Goal: Task Accomplishment & Management: Complete application form

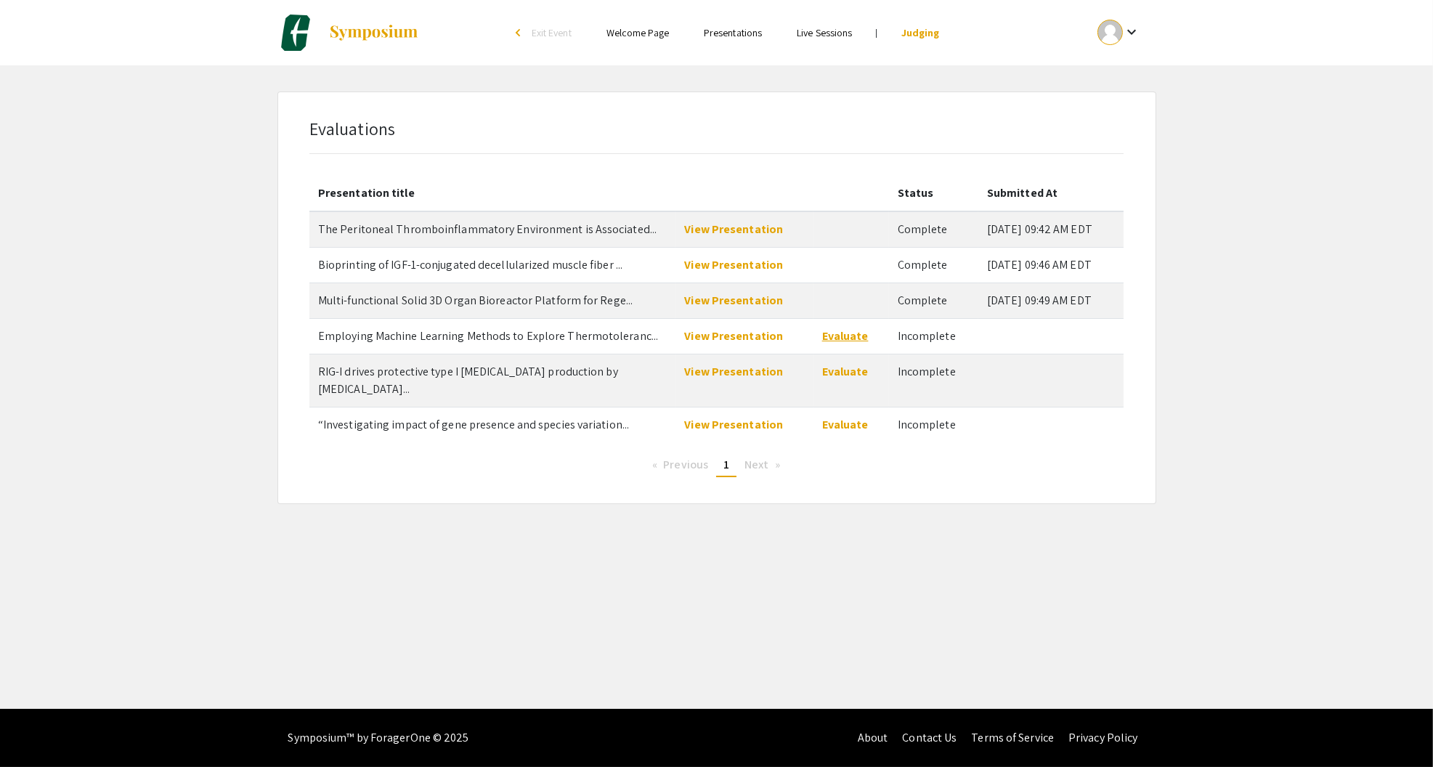
click at [852, 335] on link "Evaluate" at bounding box center [845, 335] width 46 height 15
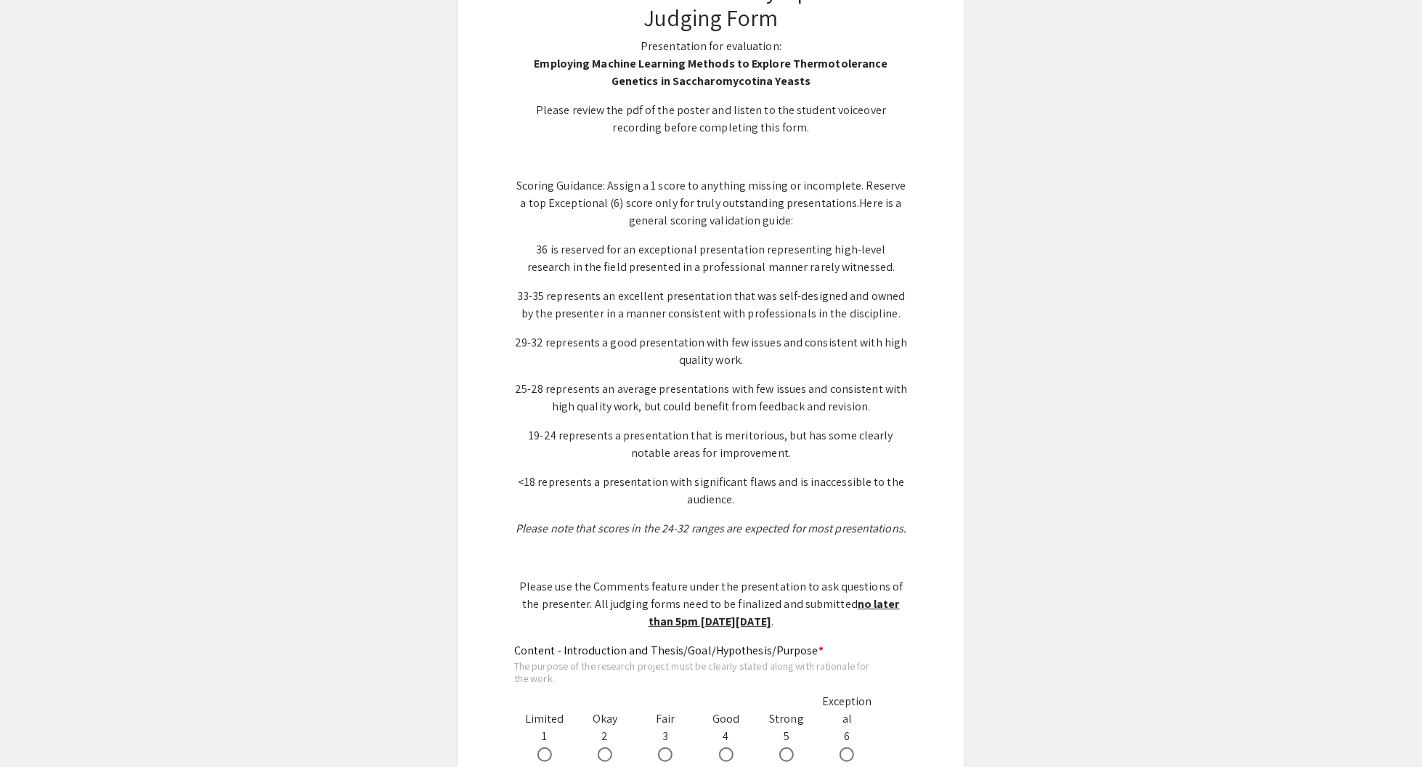
scroll to position [508, 0]
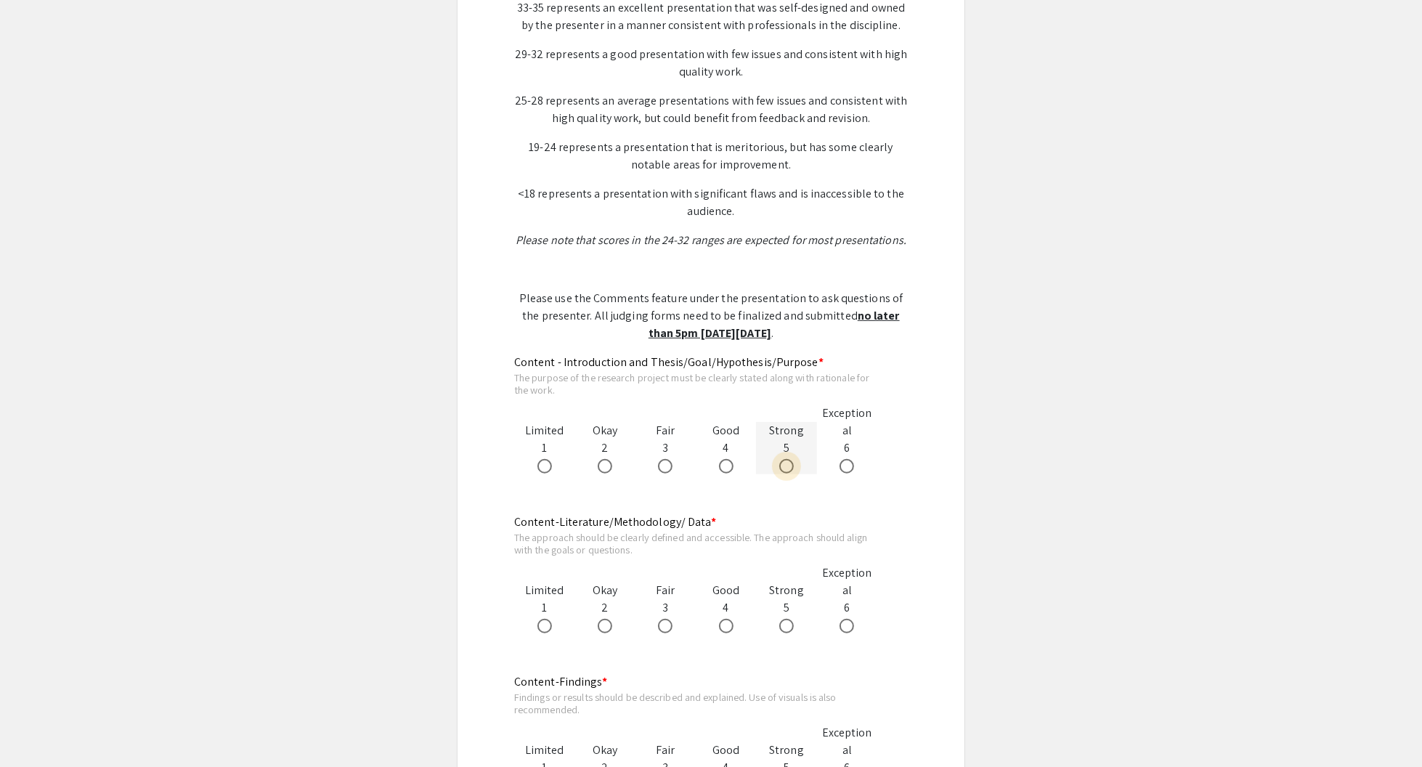
click at [785, 464] on span at bounding box center [786, 466] width 15 height 15
click at [785, 464] on input "radio" at bounding box center [786, 466] width 15 height 15
radio input "true"
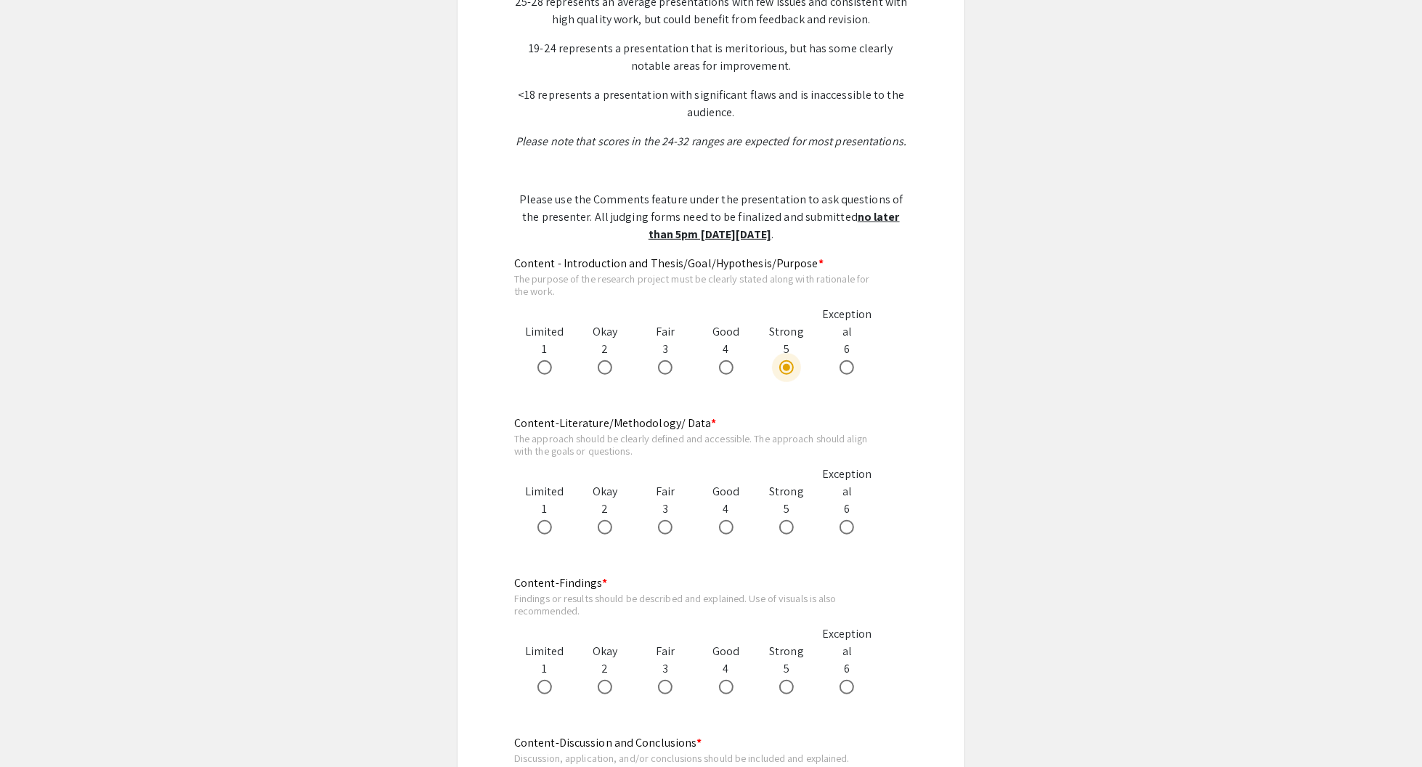
scroll to position [726, 0]
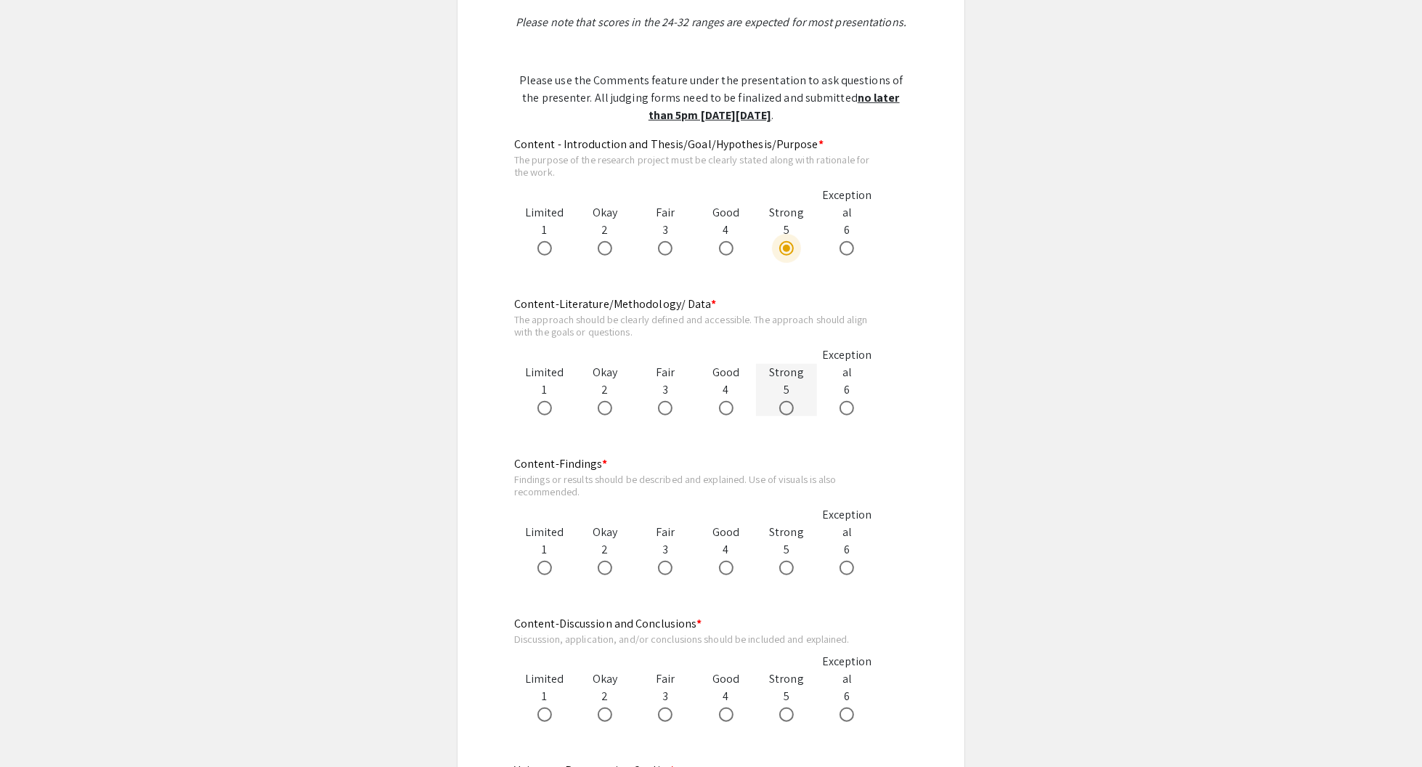
click at [786, 406] on span at bounding box center [786, 408] width 15 height 15
click at [786, 406] on input "radio" at bounding box center [786, 408] width 15 height 15
radio input "true"
click at [661, 568] on span at bounding box center [665, 568] width 15 height 15
click at [661, 568] on input "radio" at bounding box center [665, 568] width 15 height 15
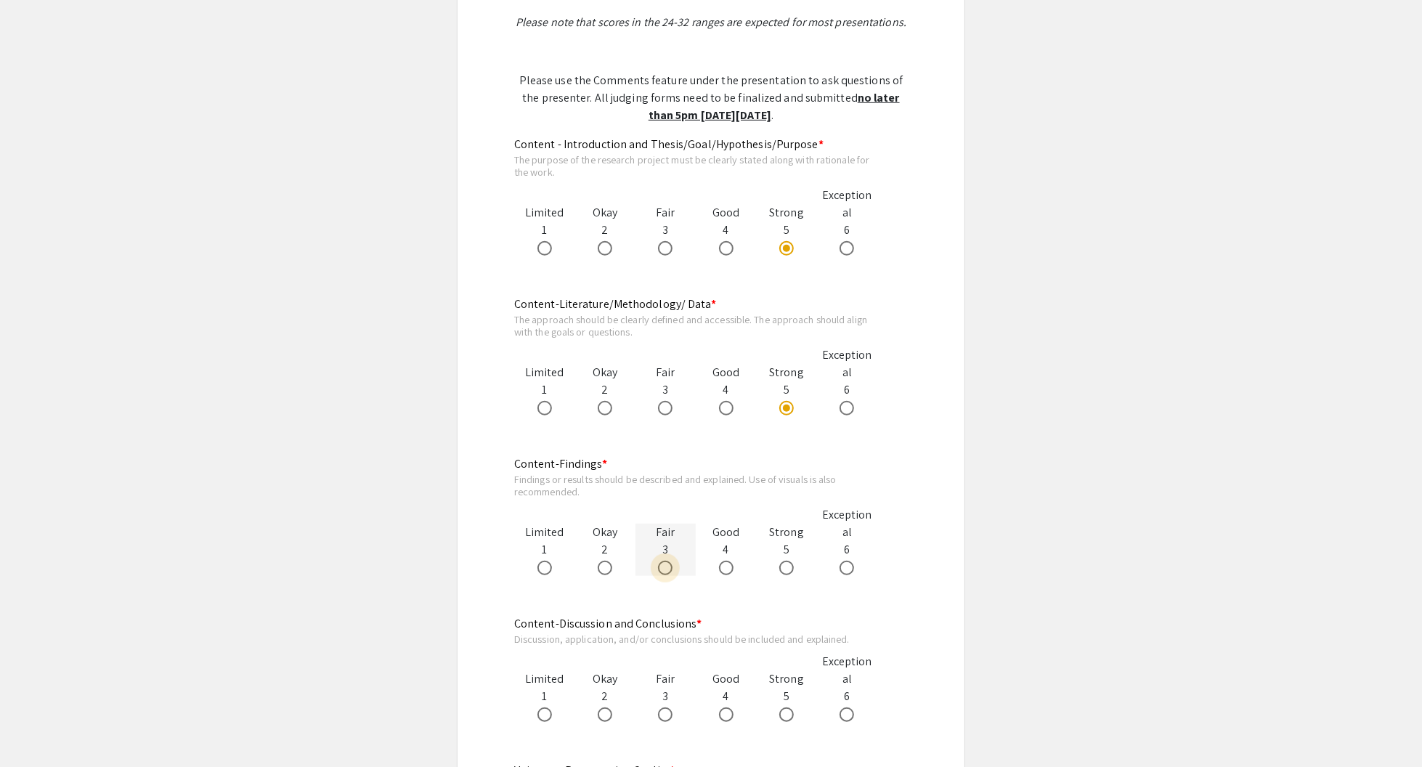
radio input "true"
click at [671, 709] on span at bounding box center [665, 714] width 15 height 15
click at [671, 709] on input "radio" at bounding box center [665, 714] width 15 height 15
radio input "true"
click at [728, 570] on span at bounding box center [726, 568] width 15 height 15
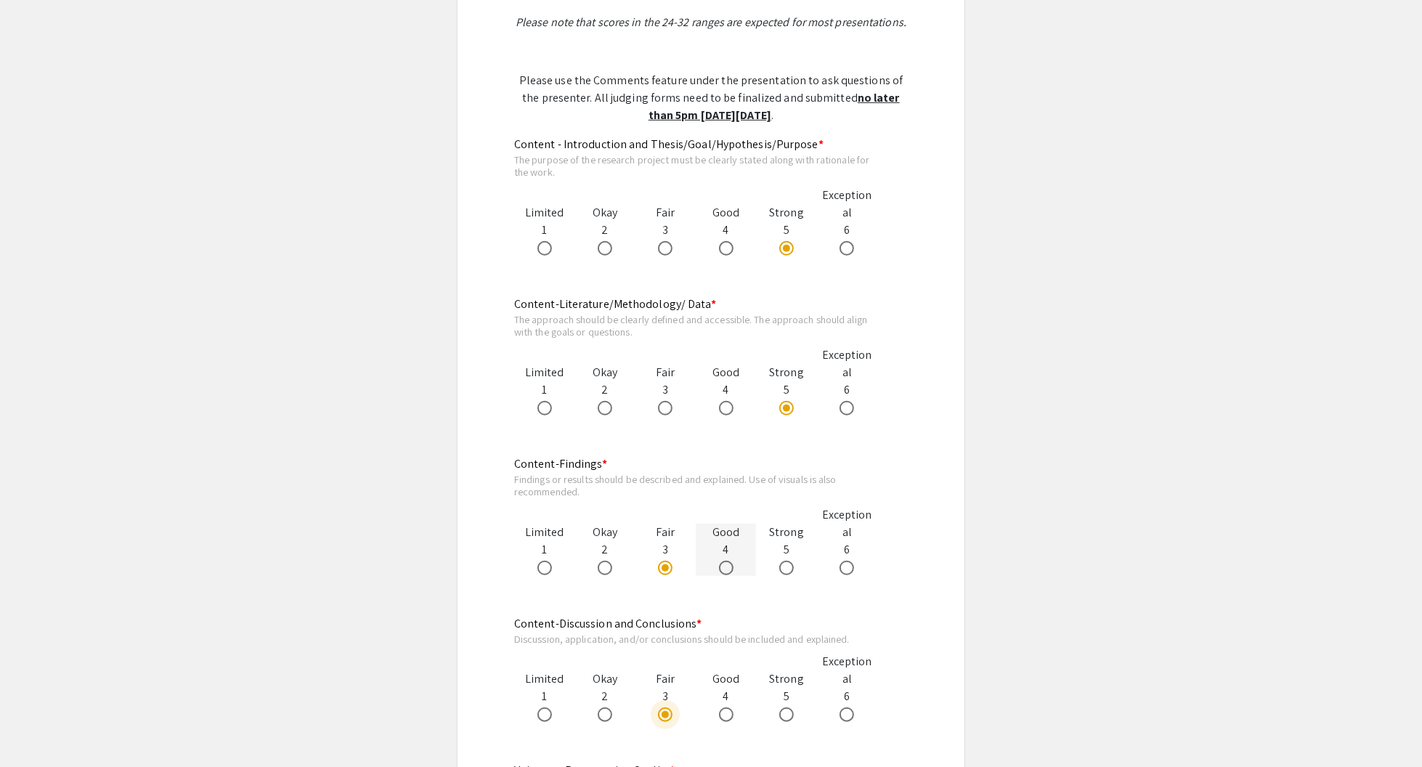
click at [728, 570] on input "radio" at bounding box center [726, 568] width 15 height 15
radio input "true"
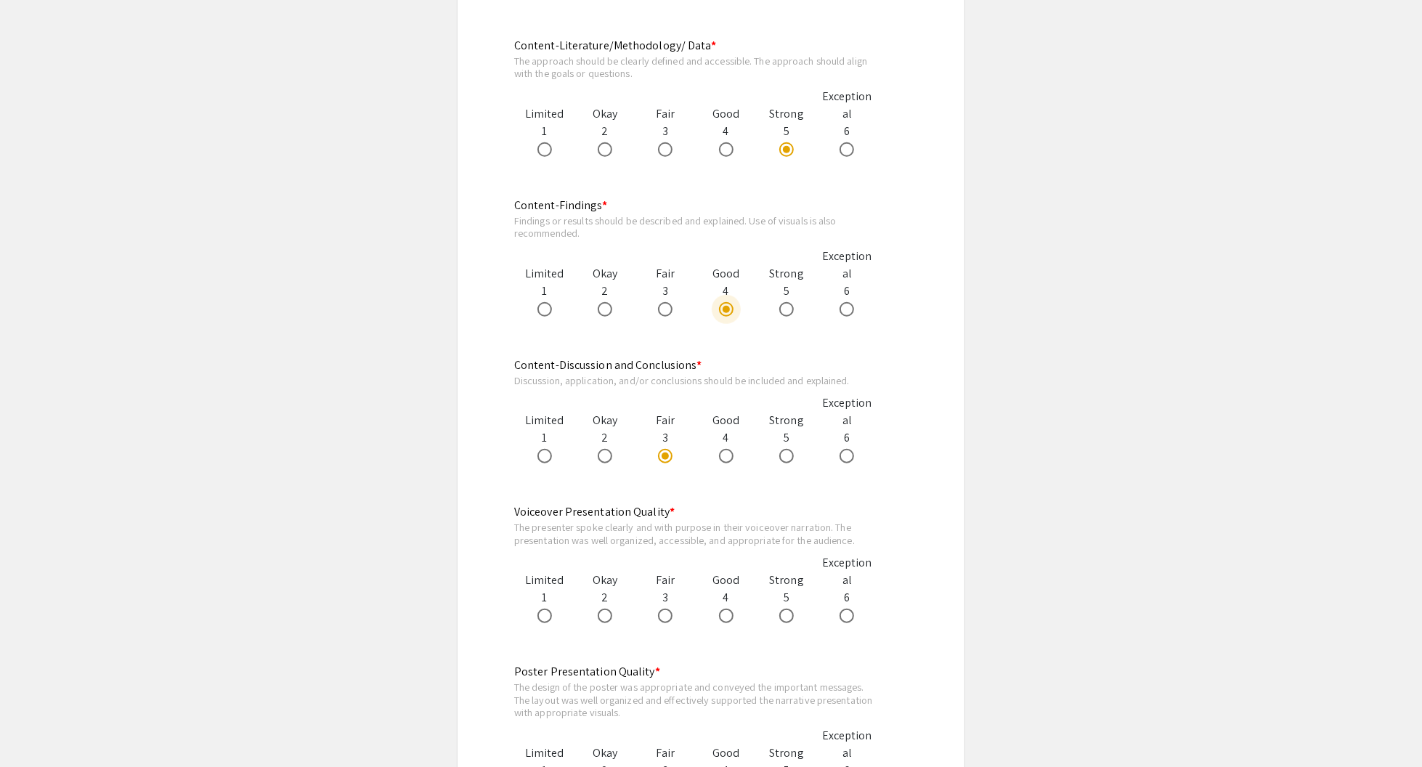
scroll to position [1017, 0]
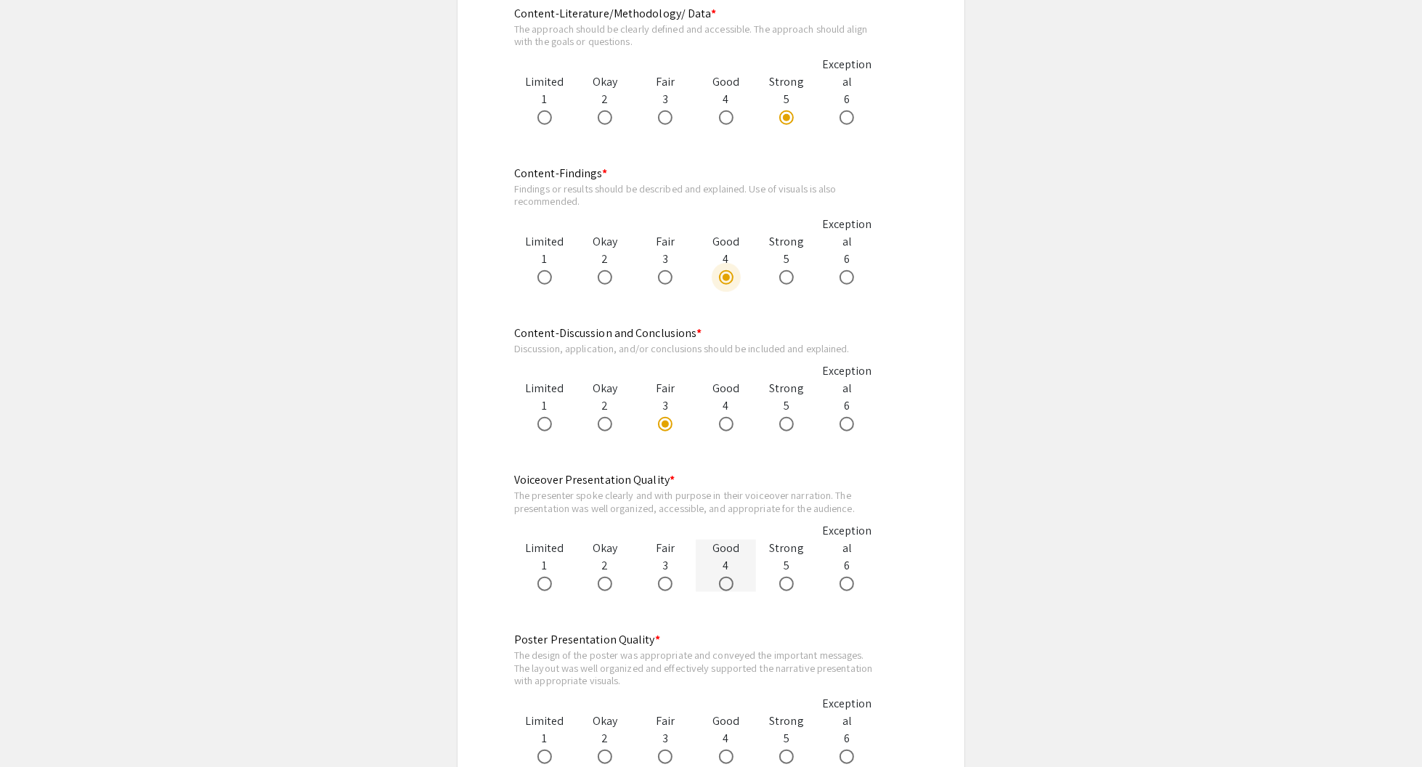
click at [723, 585] on span at bounding box center [726, 584] width 15 height 15
click at [723, 585] on input "radio" at bounding box center [726, 584] width 15 height 15
radio input "true"
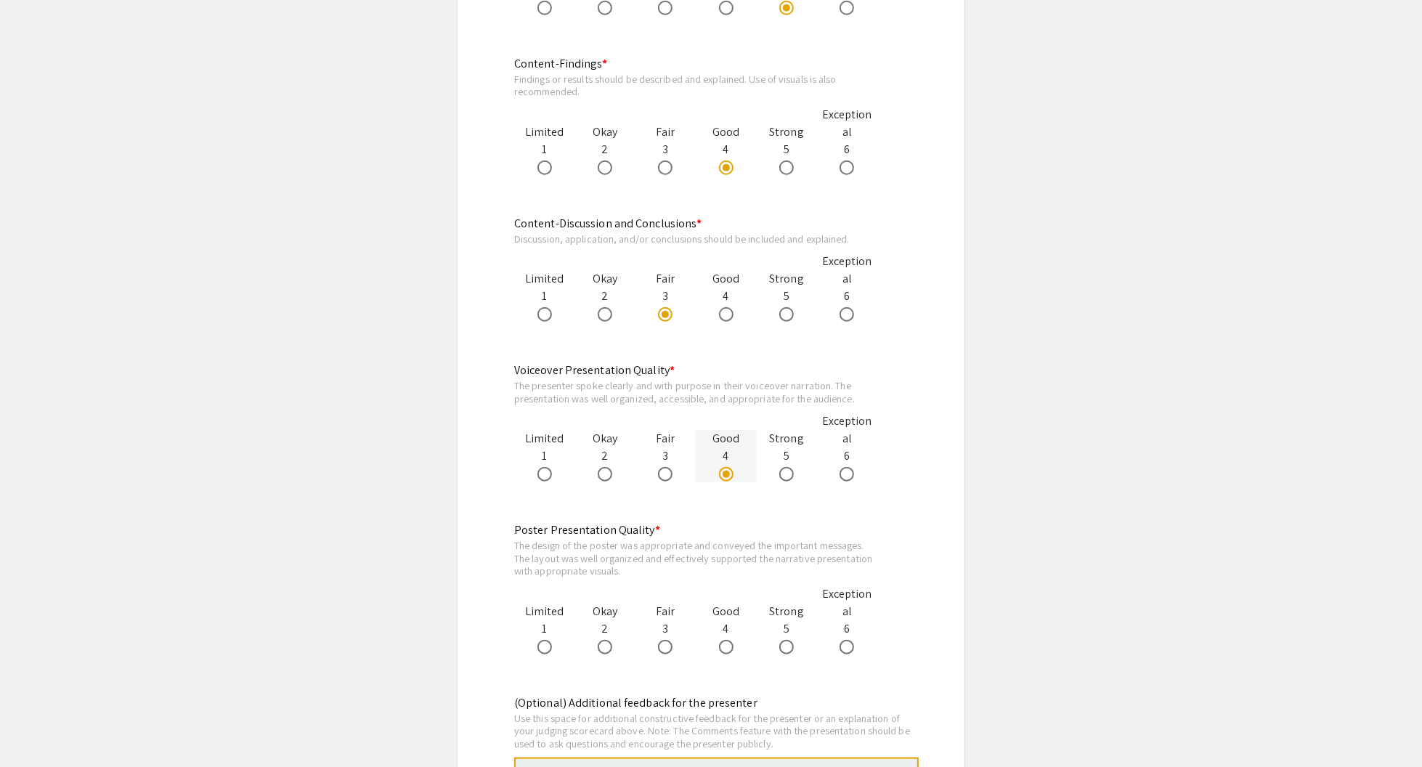
scroll to position [1234, 0]
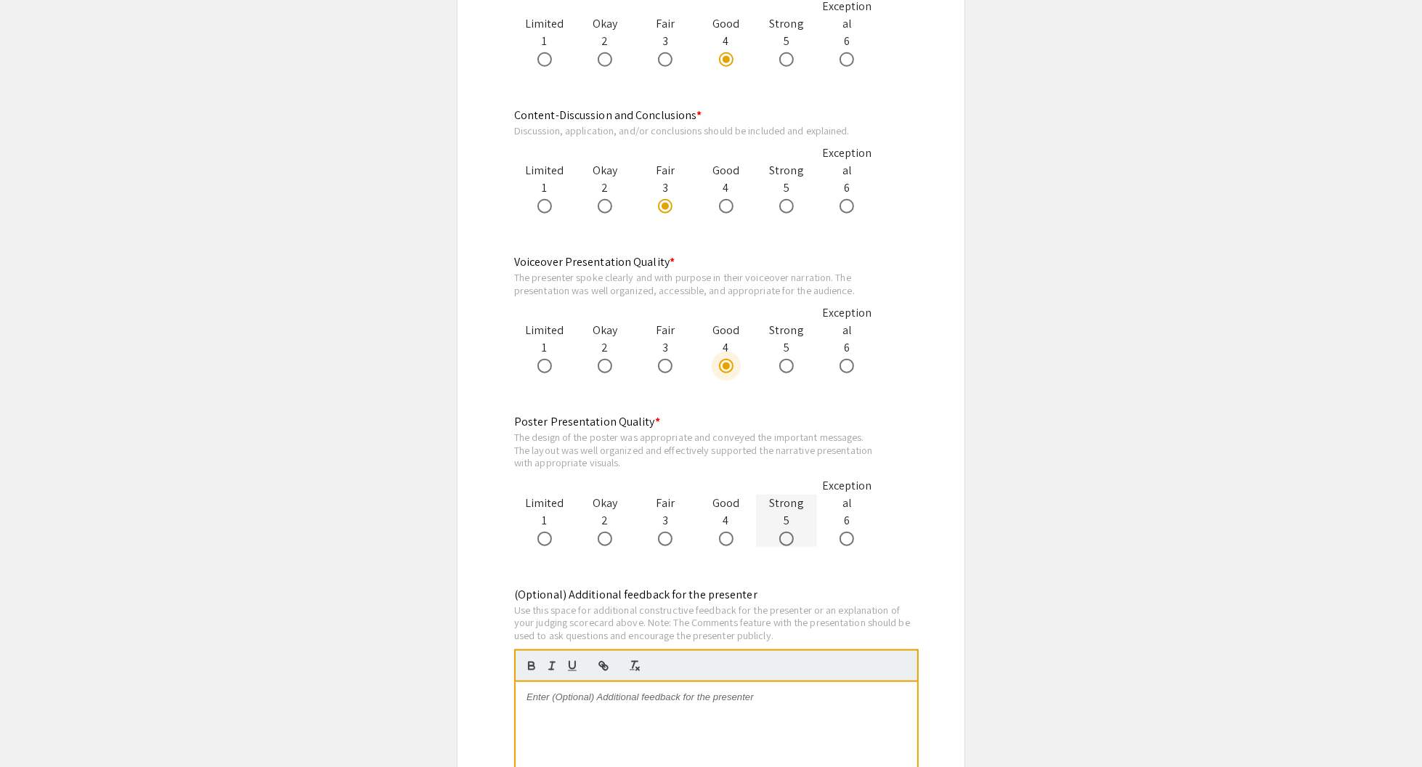
click at [787, 540] on span at bounding box center [786, 539] width 15 height 15
click at [787, 540] on input "radio" at bounding box center [786, 539] width 15 height 15
radio input "true"
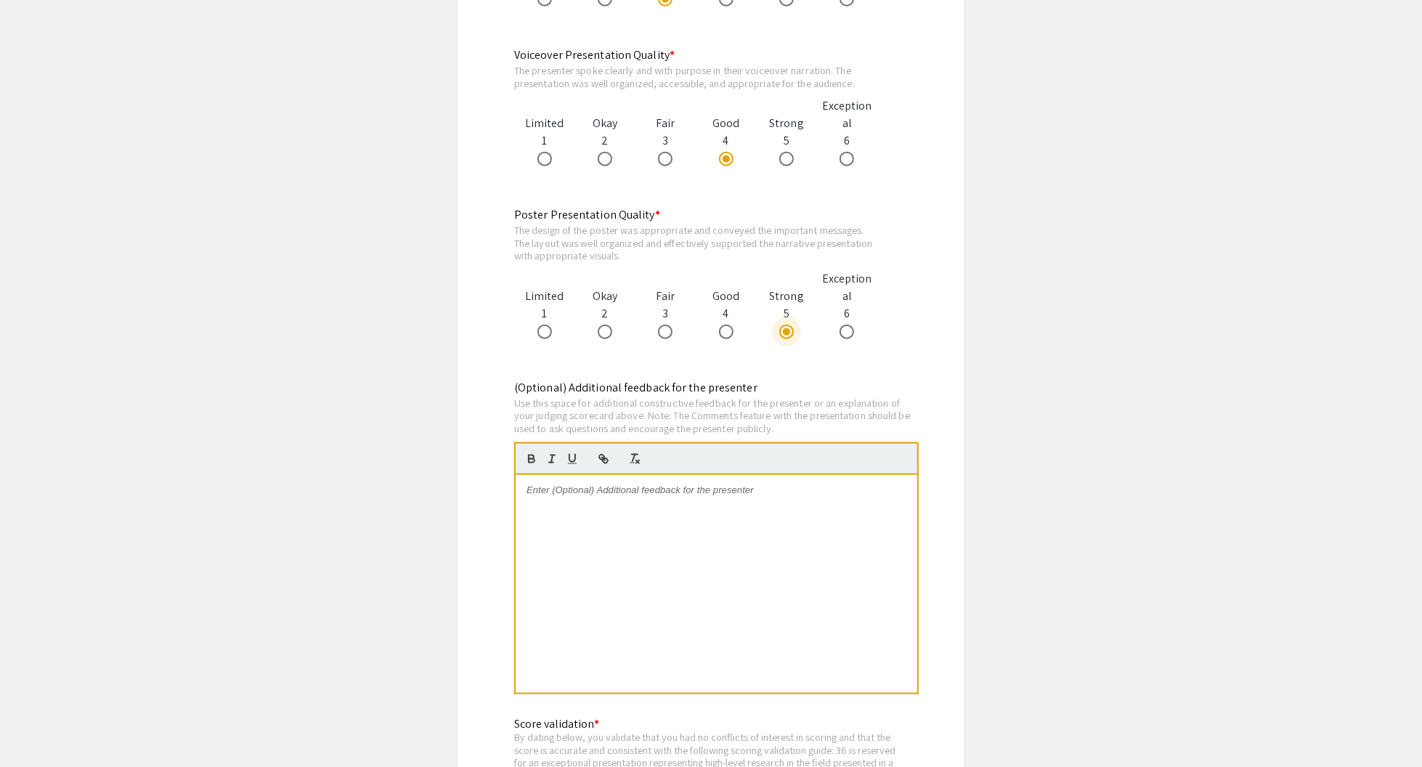
scroll to position [1452, 0]
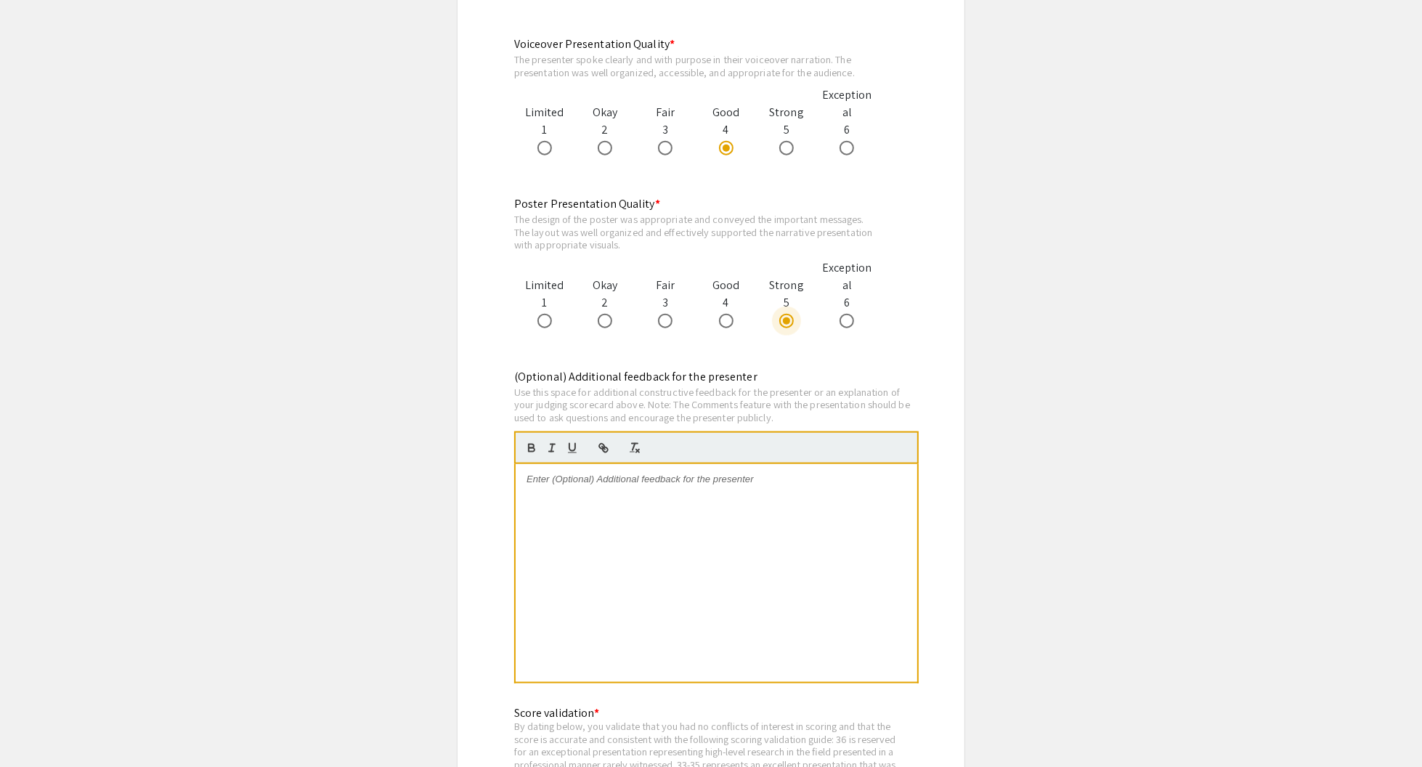
click at [694, 486] on div at bounding box center [717, 573] width 402 height 218
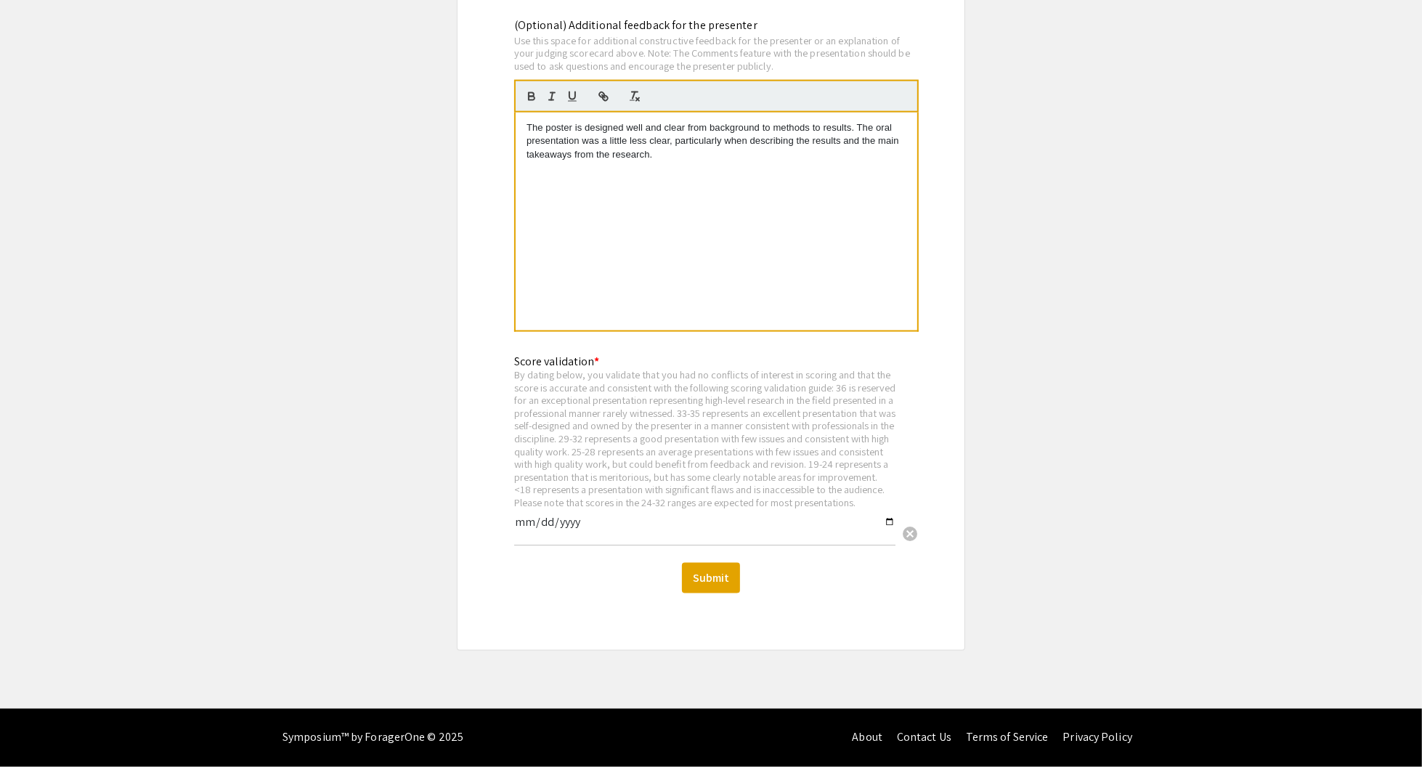
scroll to position [1815, 0]
click at [887, 522] on input "date" at bounding box center [704, 528] width 381 height 25
type input "2025-09-08"
click at [725, 580] on button "Submit" at bounding box center [711, 578] width 58 height 30
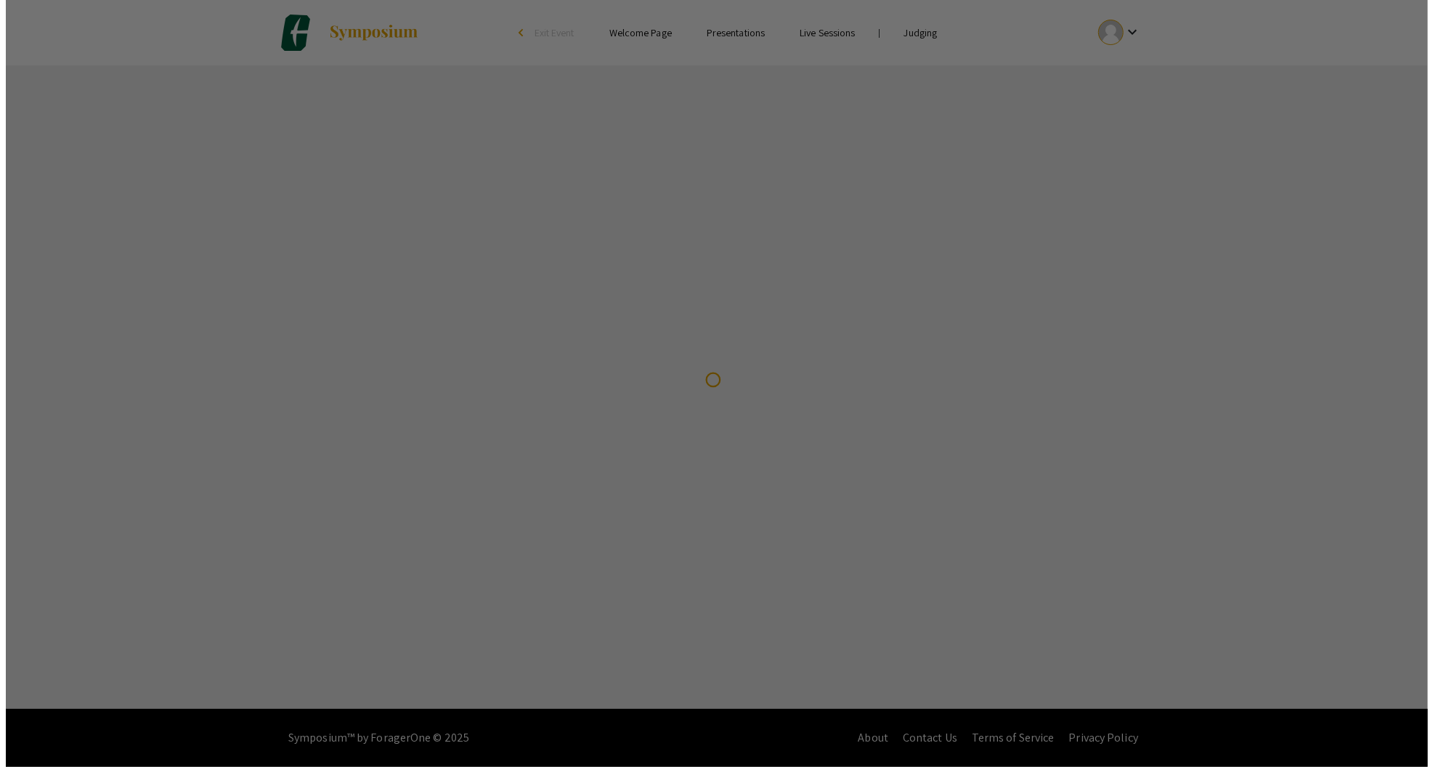
scroll to position [0, 0]
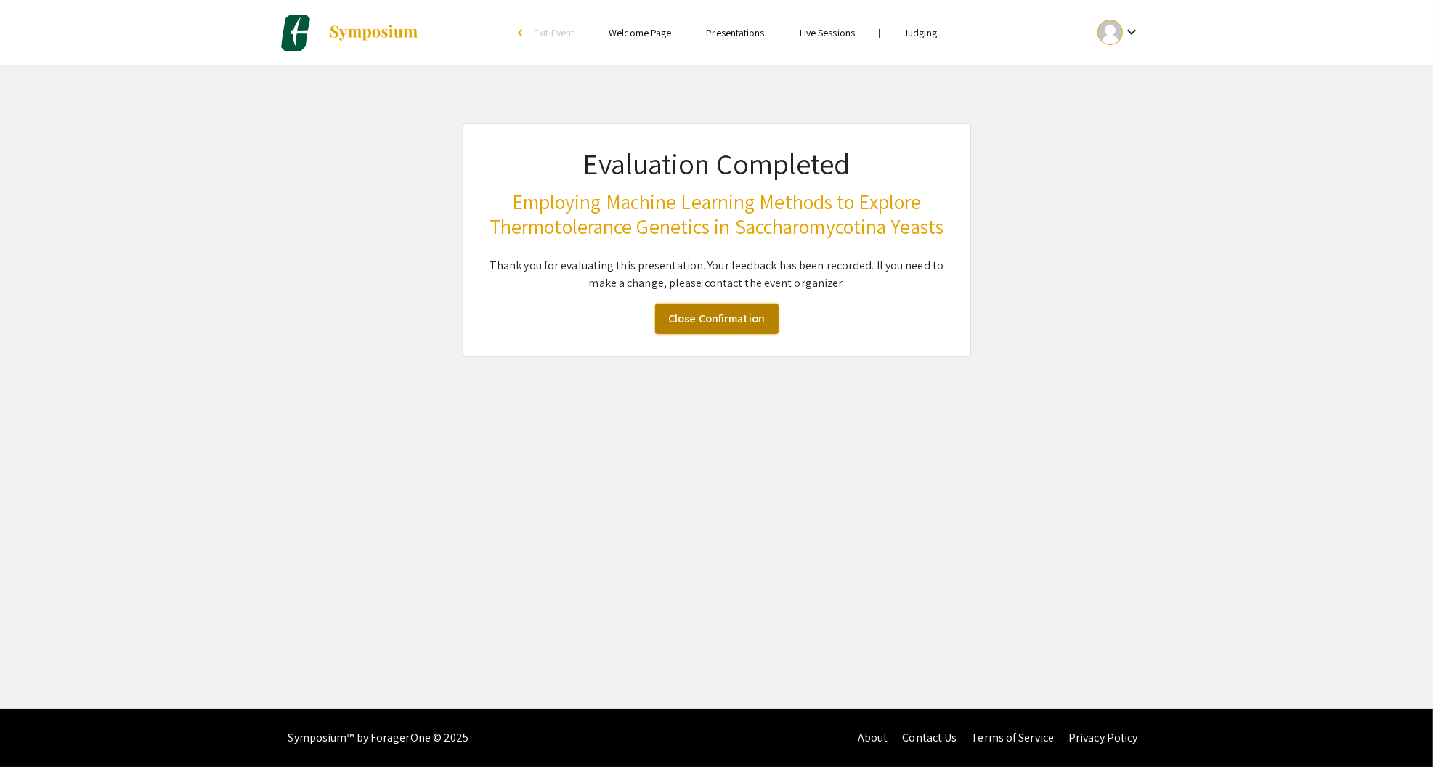
click at [755, 332] on link "Close Confirmation" at bounding box center [716, 319] width 123 height 30
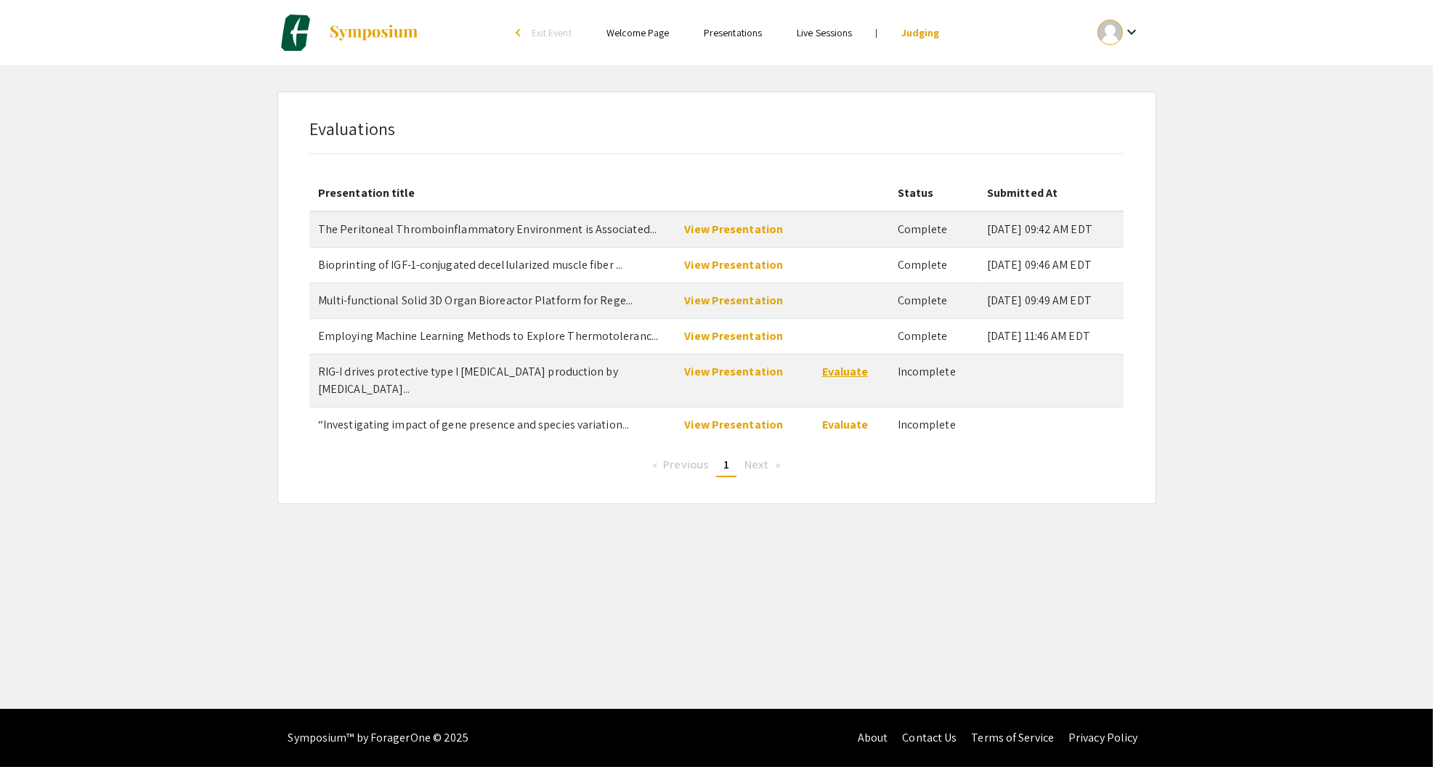
click at [845, 368] on link "Evaluate" at bounding box center [845, 371] width 46 height 15
click at [765, 370] on link "View Presentation" at bounding box center [733, 371] width 99 height 15
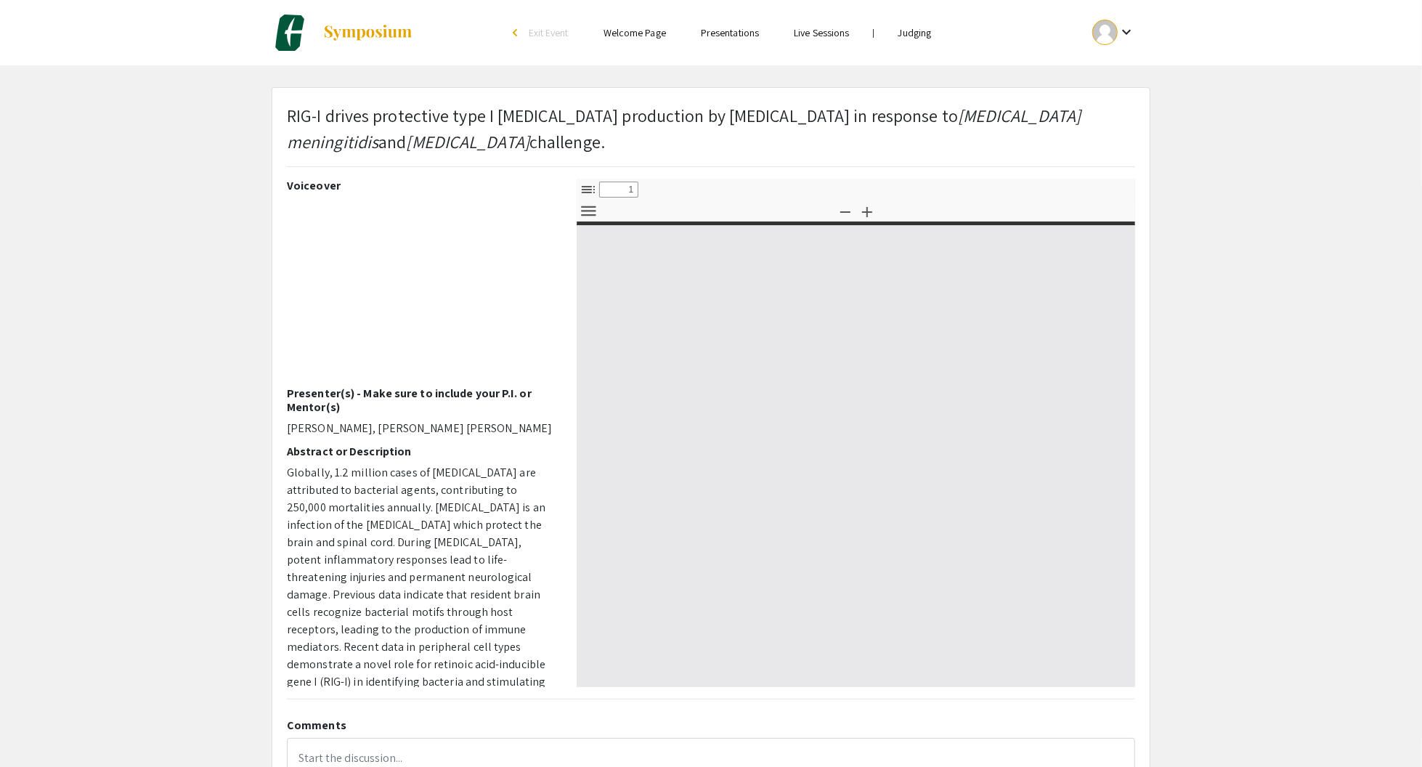
select select "custom"
type input "0"
select select "custom"
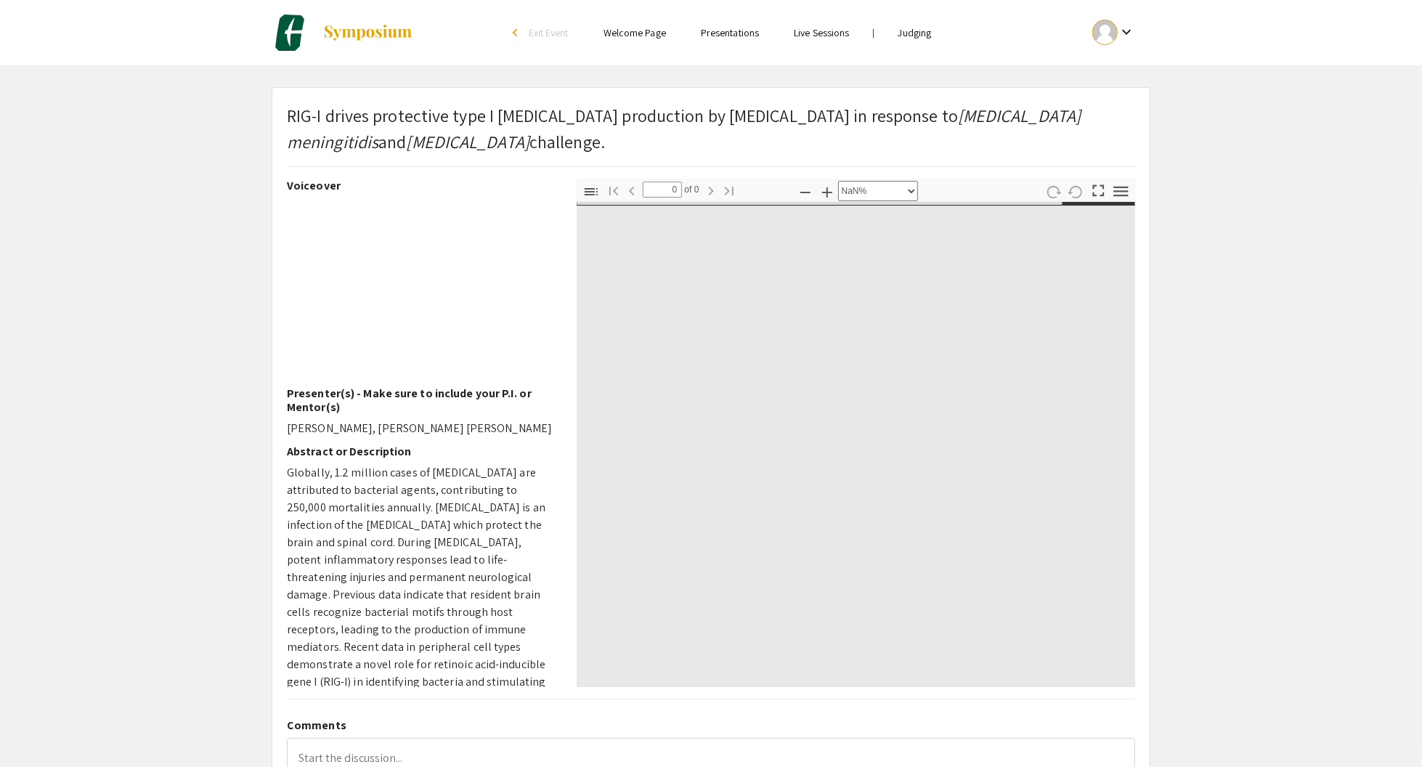
type input "1"
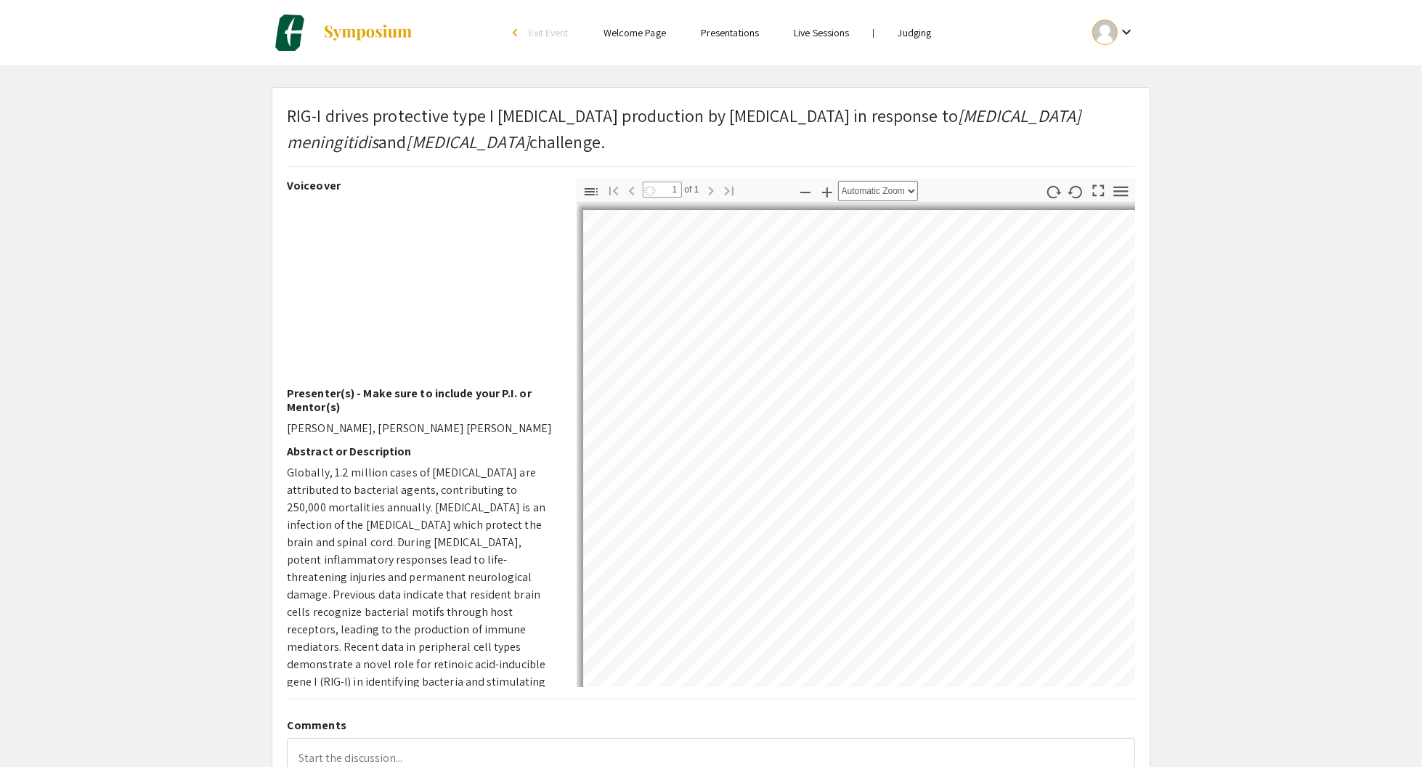
select select "auto"
